Goal: Find specific page/section

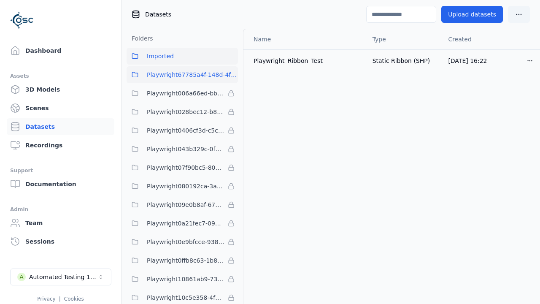
click at [208, 77] on span "Playwright67785a4f-148d-4fca-8377-30898b20f4a2" at bounding box center [192, 75] width 91 height 10
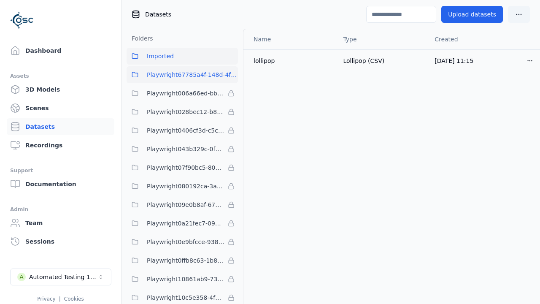
click at [197, 61] on button "Imported" at bounding box center [182, 56] width 111 height 17
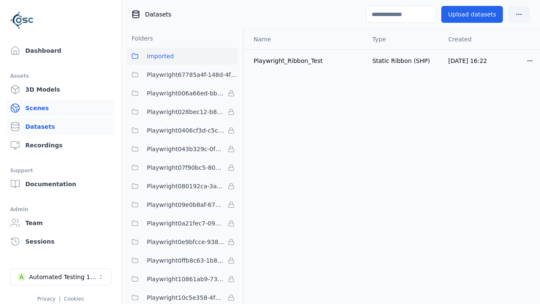
click at [85, 105] on link "Scenes" at bounding box center [61, 108] width 108 height 17
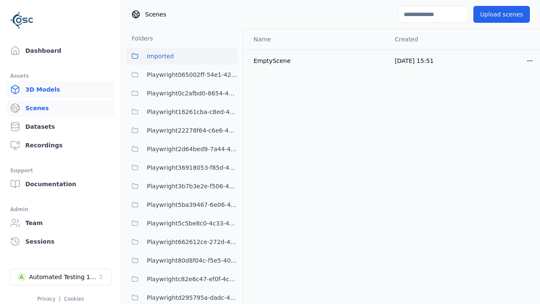
click at [78, 94] on link "3D Models" at bounding box center [61, 89] width 108 height 17
